Goal: Find contact information: Find contact information

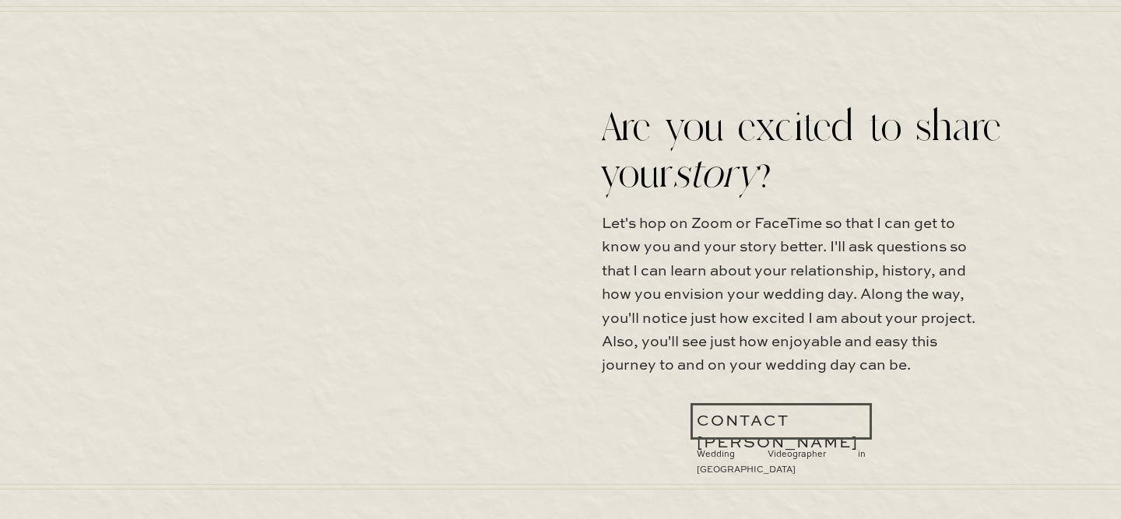
scroll to position [2490, 0]
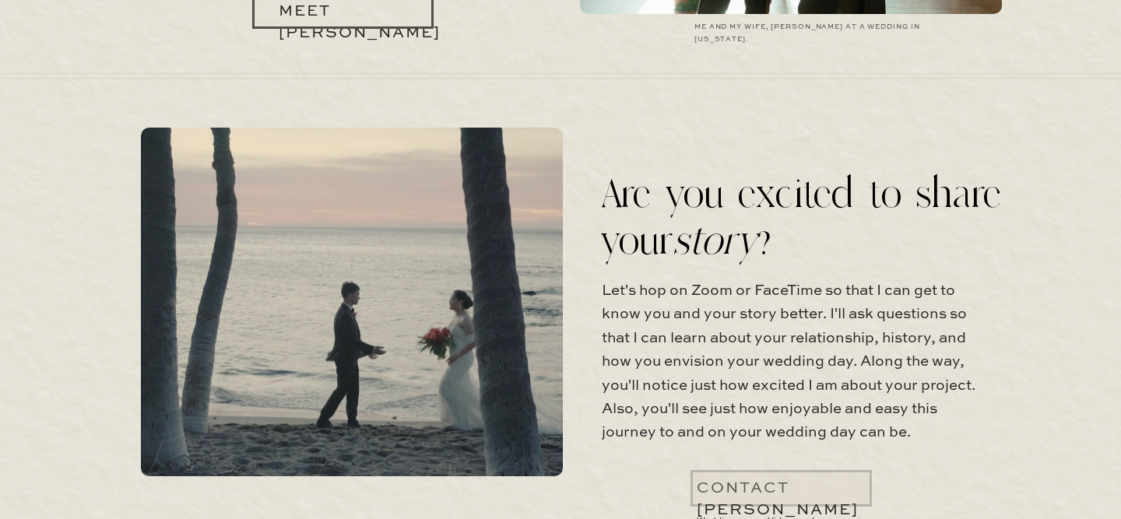
click at [773, 482] on div at bounding box center [780, 488] width 181 height 37
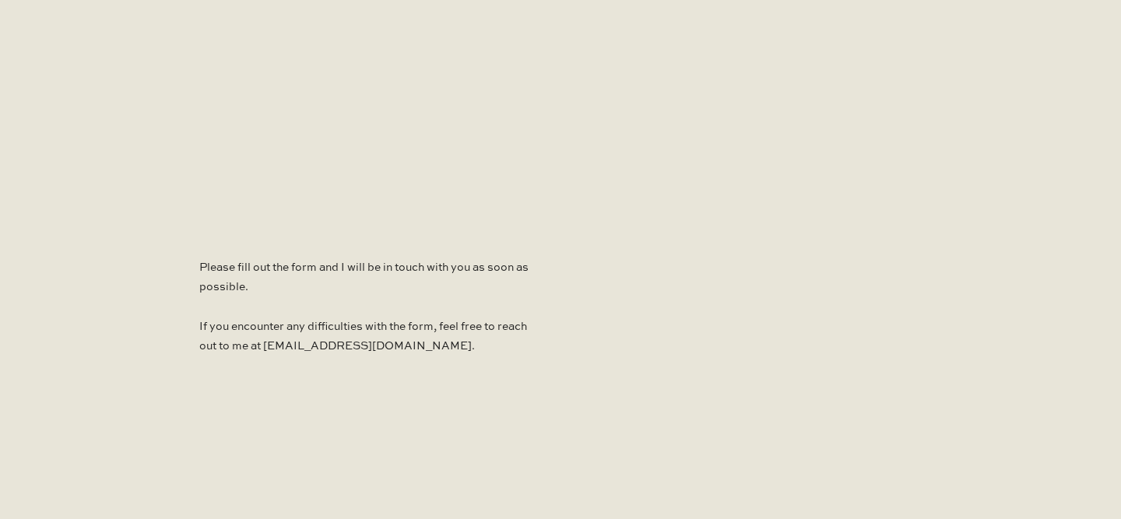
scroll to position [997, 0]
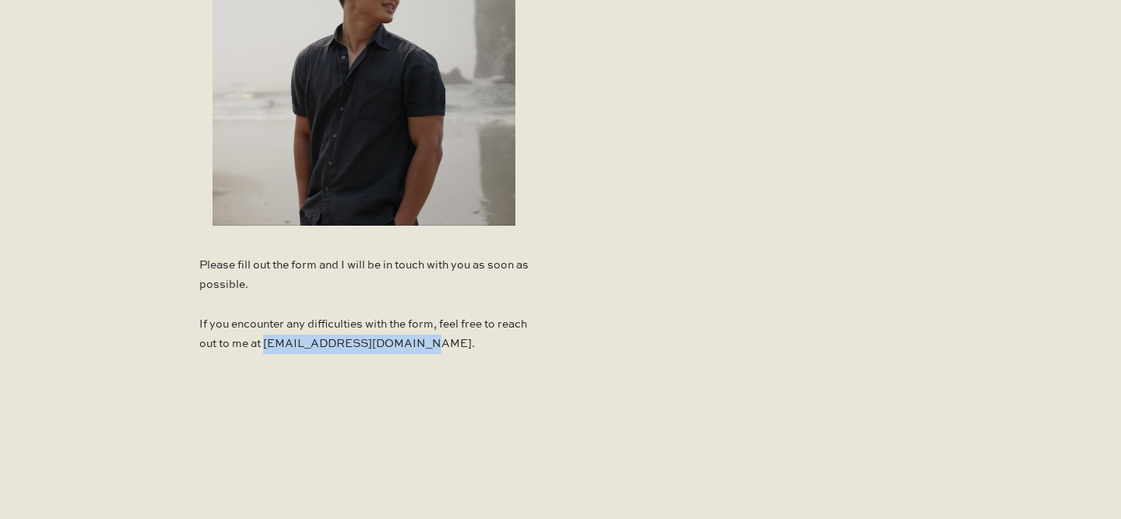
drag, startPoint x: 442, startPoint y: 346, endPoint x: 297, endPoint y: 351, distance: 145.7
click at [297, 351] on p "Please fill out the form and I will be in touch with you as soon as possible. I…" at bounding box center [363, 309] width 329 height 106
copy p "jimmyshinfilms@gmail.com"
